Goal: Information Seeking & Learning: Understand process/instructions

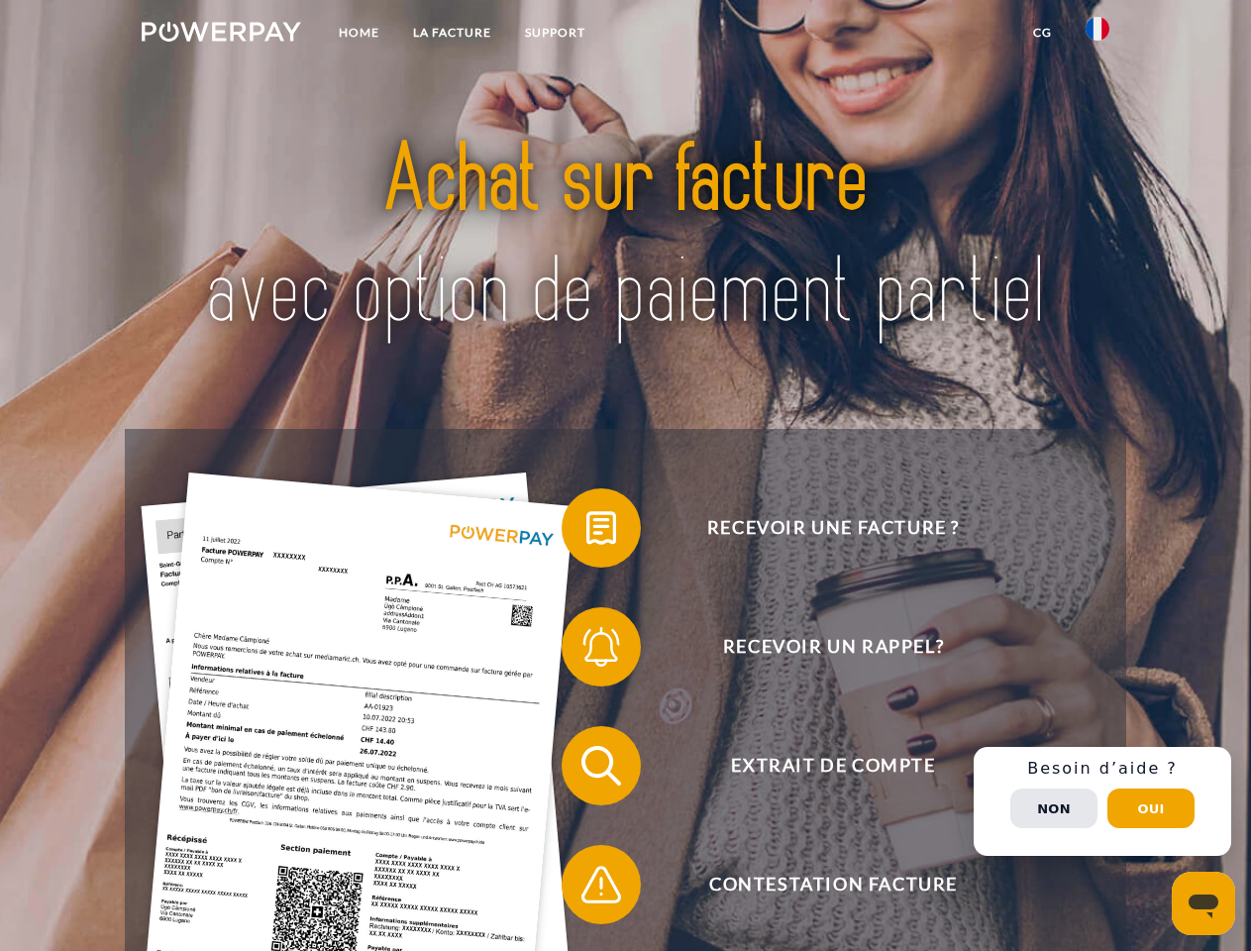
click at [221, 35] on img at bounding box center [221, 32] width 159 height 20
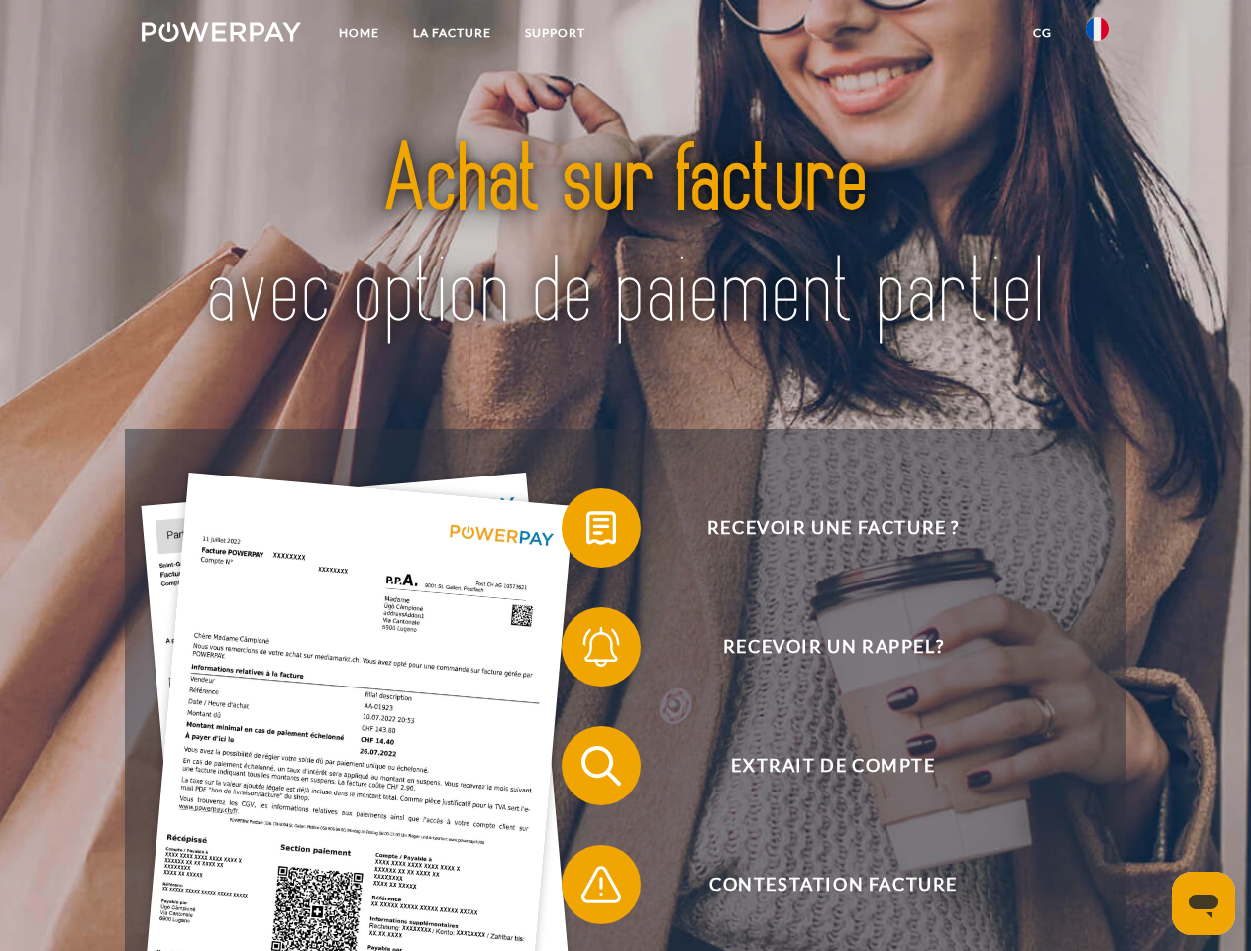
click at [1097, 35] on img at bounding box center [1098, 29] width 24 height 24
click at [1042, 33] on link "CG" at bounding box center [1042, 33] width 52 height 36
click at [586, 532] on span at bounding box center [571, 527] width 99 height 99
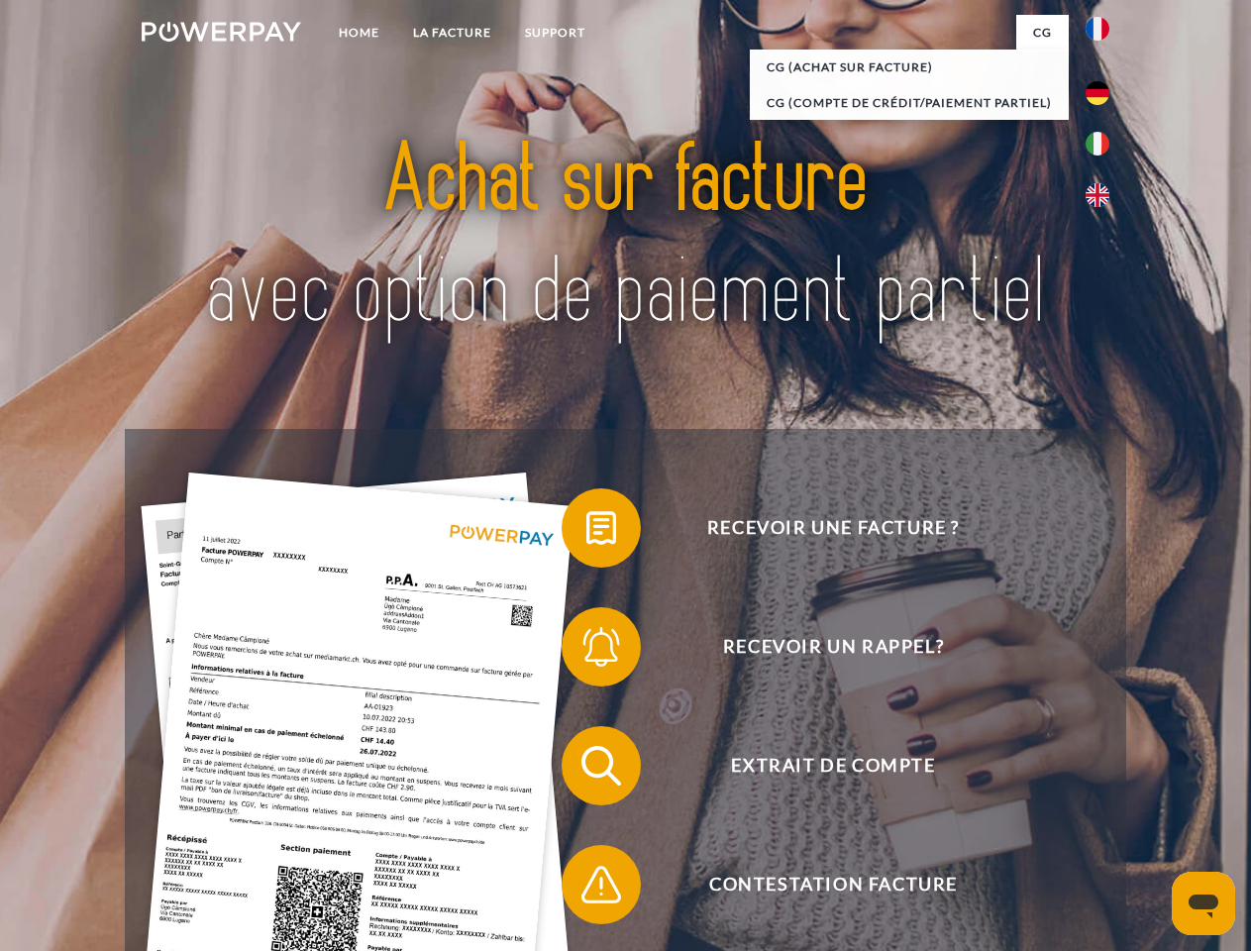
click at [586, 651] on span at bounding box center [571, 646] width 99 height 99
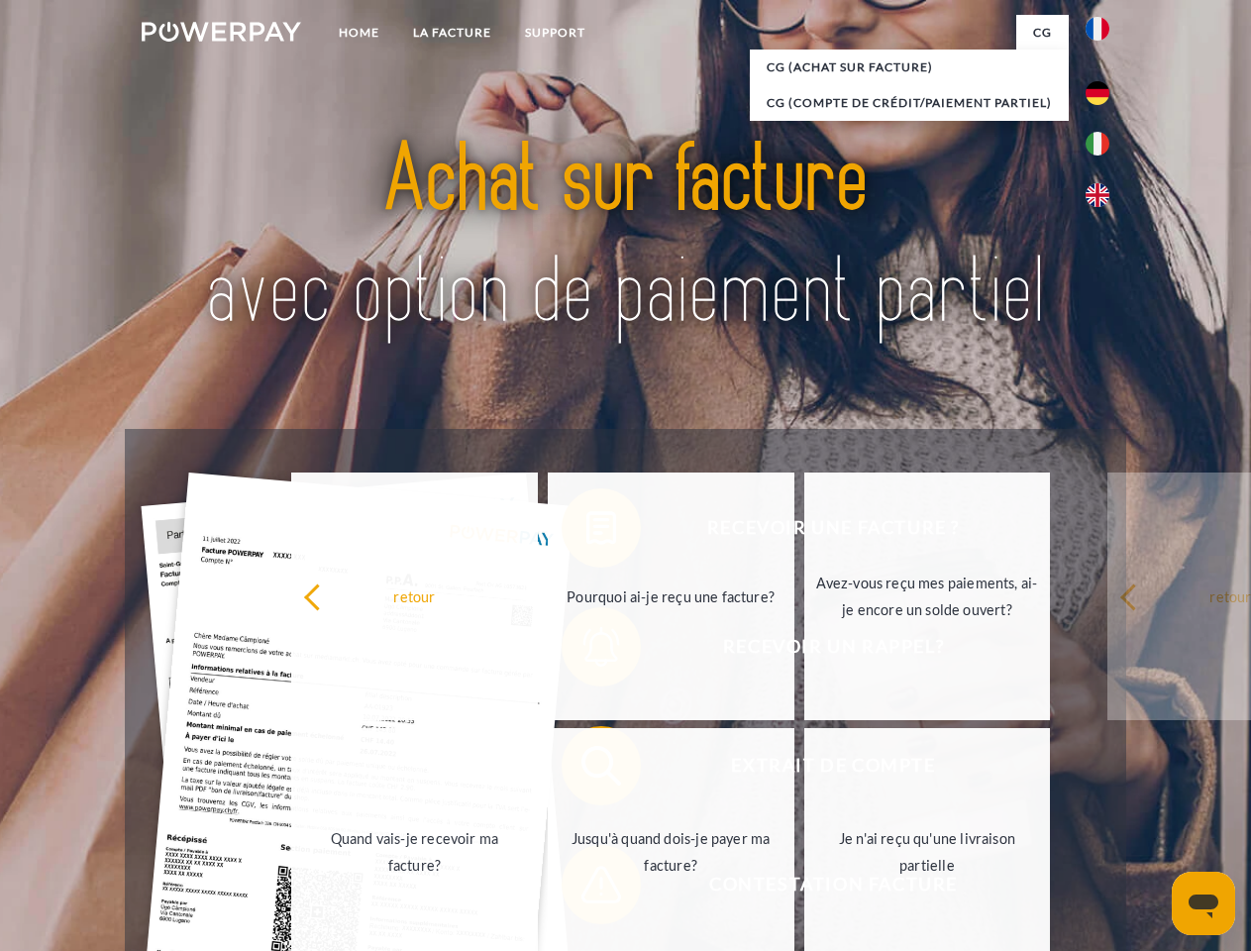
click at [586, 770] on link "Jusqu'à quand dois-je payer ma facture?" at bounding box center [671, 852] width 247 height 248
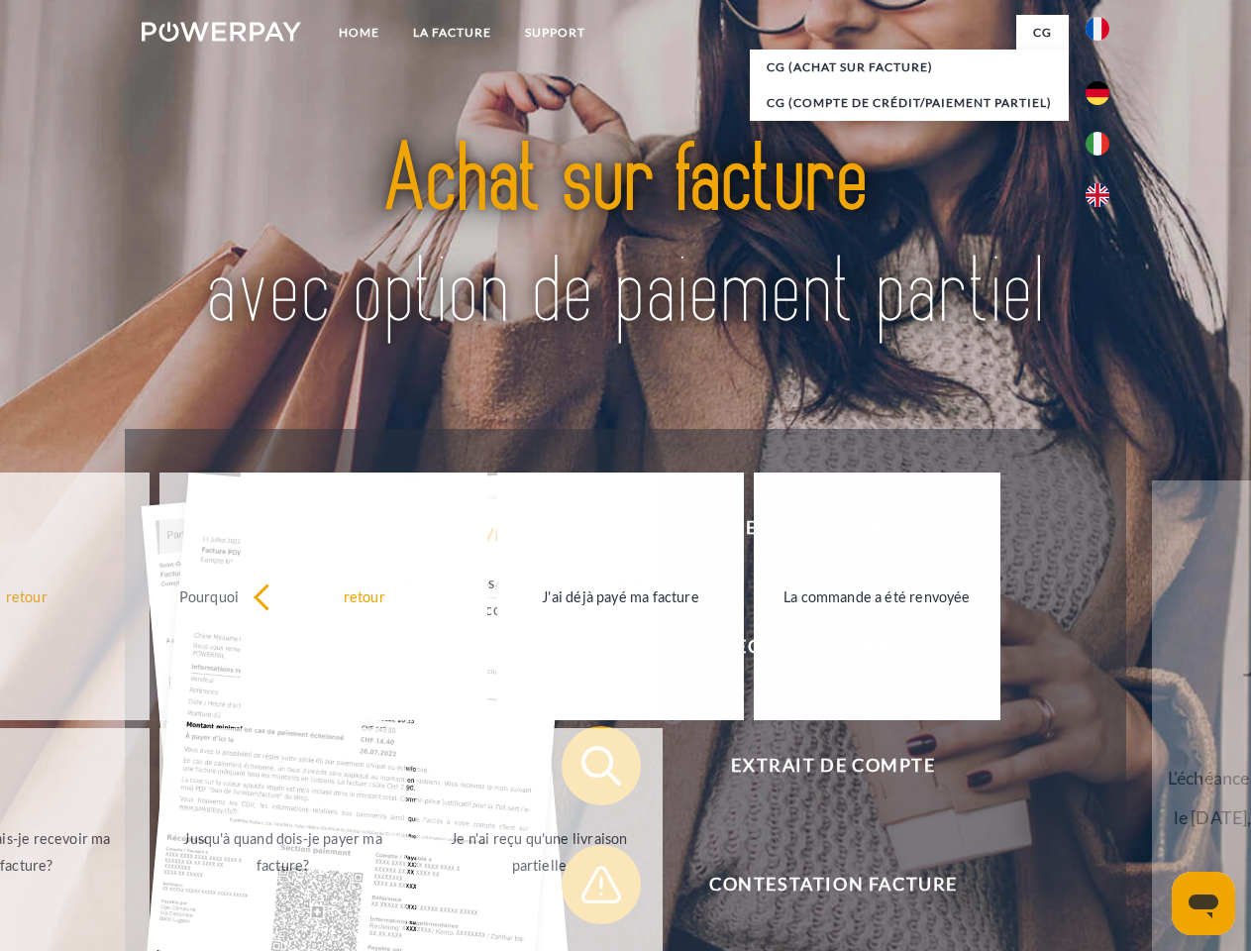
click at [586, 888] on link "Je n'ai reçu qu'une livraison partielle" at bounding box center [539, 852] width 247 height 248
click at [1102, 801] on div "Recevoir une facture ? Recevoir un rappel? Extrait de compte retour" at bounding box center [625, 825] width 1000 height 792
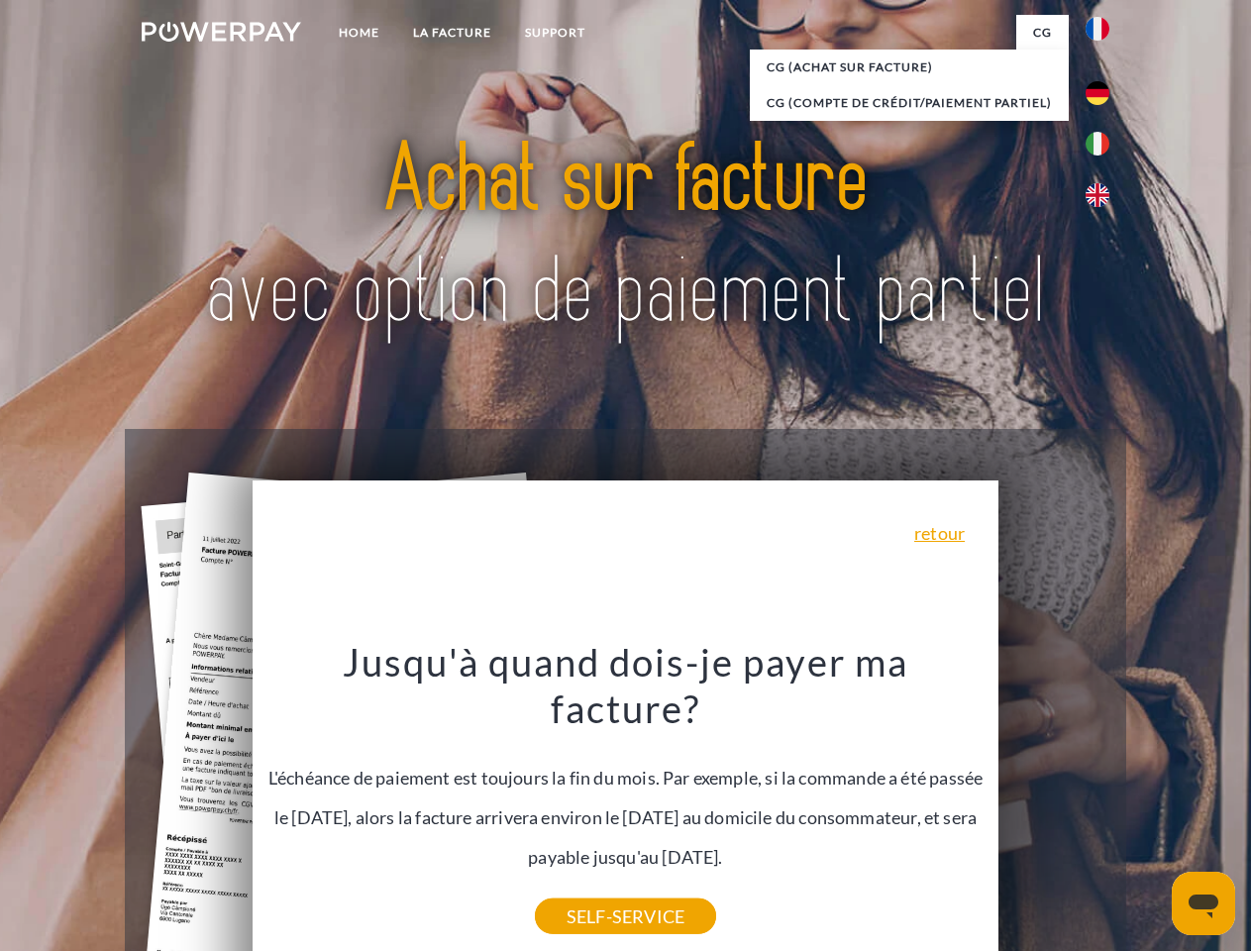
click at [1054, 805] on span "Extrait de compte" at bounding box center [832, 765] width 485 height 79
click at [1151, 808] on header "Home LA FACTURE Support" at bounding box center [625, 684] width 1251 height 1368
